Goal: Find specific page/section: Find specific page/section

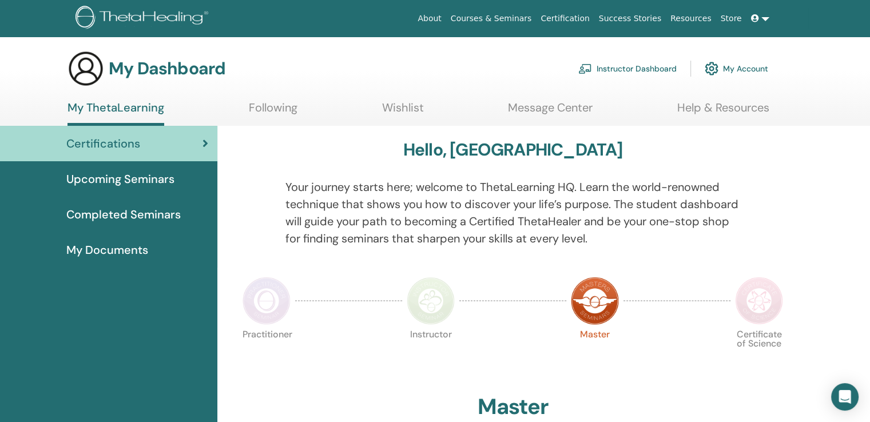
click at [662, 74] on link "Instructor Dashboard" at bounding box center [627, 68] width 98 height 25
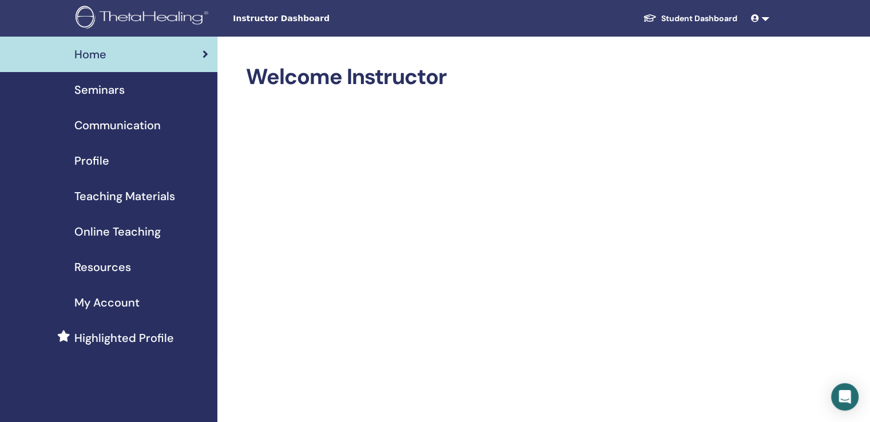
click at [153, 193] on span "Teaching Materials" at bounding box center [124, 196] width 101 height 17
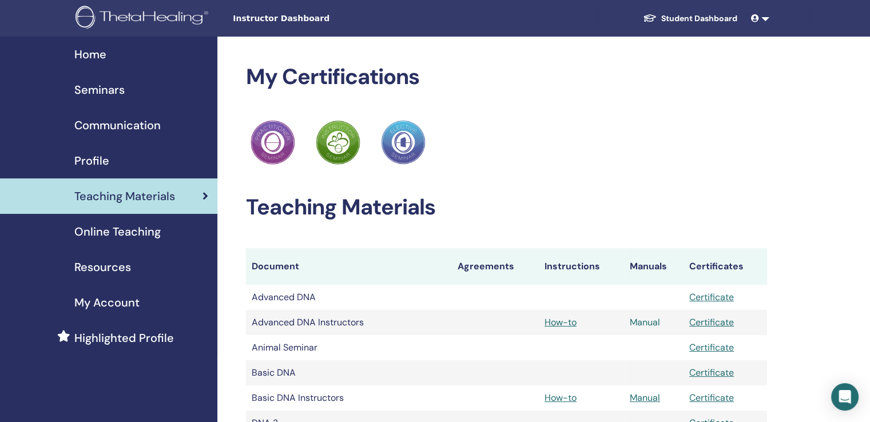
click at [652, 323] on link "Manual" at bounding box center [645, 322] width 30 height 12
